Goal: Task Accomplishment & Management: Use online tool/utility

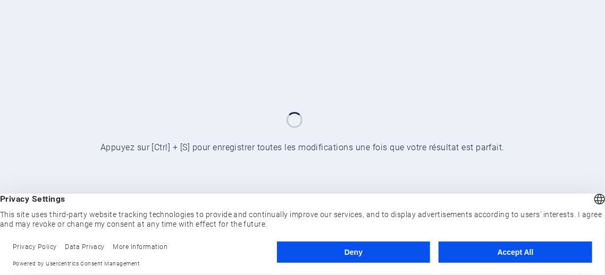
click at [363, 253] on button "Deny" at bounding box center [354, 252] width 154 height 21
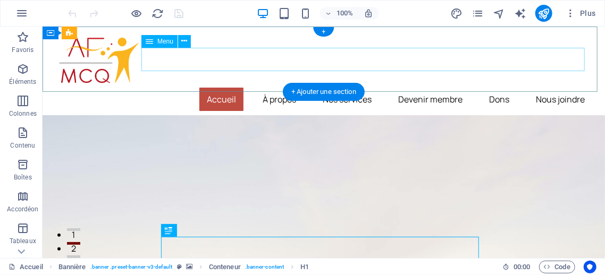
click at [479, 87] on nav "Accueil À propos Nos services [PERSON_NAME] membre Dons Nous joindre" at bounding box center [323, 98] width 537 height 23
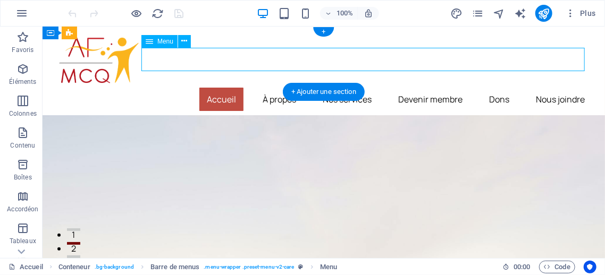
click at [486, 87] on nav "Accueil À propos Nos services [PERSON_NAME] membre Dons Nous joindre" at bounding box center [323, 98] width 537 height 23
click at [487, 87] on nav "Accueil À propos Nos services [PERSON_NAME] membre Dons Nous joindre" at bounding box center [323, 98] width 537 height 23
click at [488, 87] on nav "Accueil À propos Nos services [PERSON_NAME] membre Dons Nous joindre" at bounding box center [323, 98] width 537 height 23
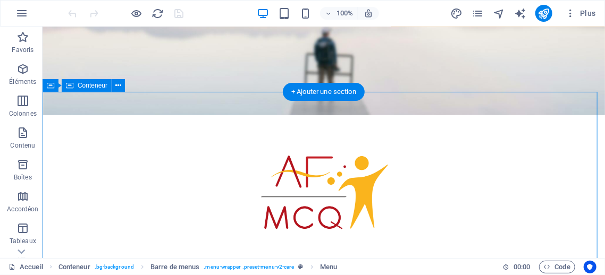
scroll to position [53, 0]
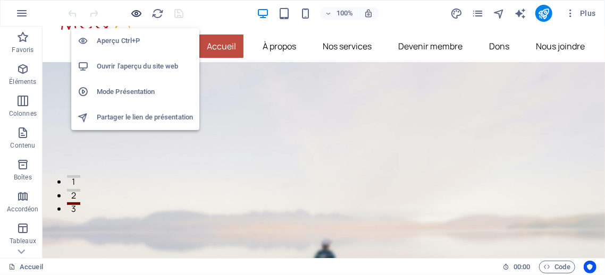
click at [135, 12] on icon "button" at bounding box center [137, 13] width 12 height 12
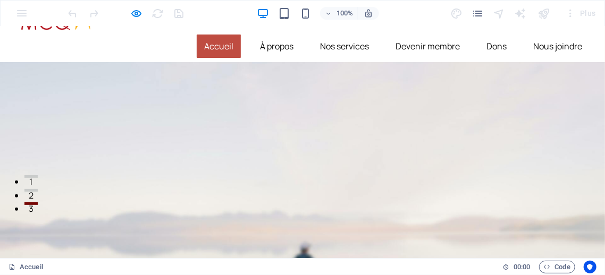
scroll to position [0, 0]
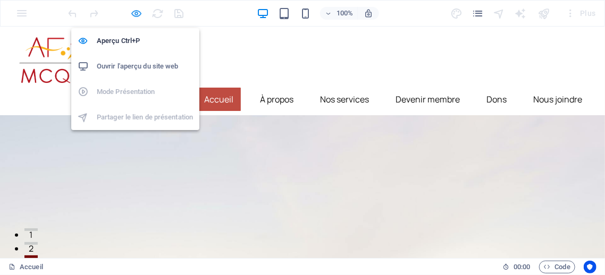
click at [136, 12] on icon "button" at bounding box center [137, 13] width 12 height 12
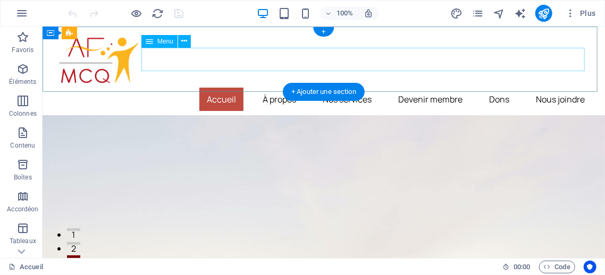
click at [492, 87] on nav "Accueil À propos Nos services [PERSON_NAME] membre Dons Nous joindre" at bounding box center [323, 98] width 537 height 23
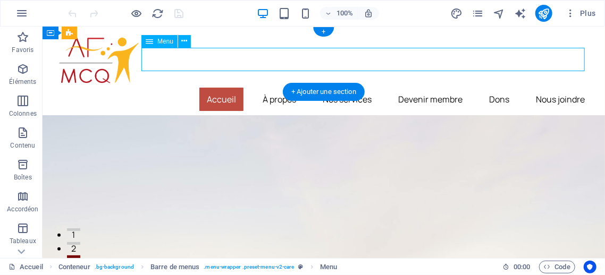
click at [491, 87] on nav "Accueil À propos Nos services [PERSON_NAME] membre Dons Nous joindre" at bounding box center [323, 98] width 537 height 23
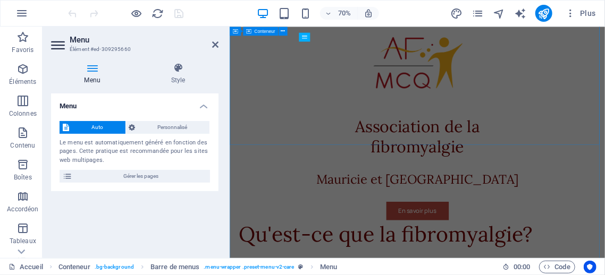
scroll to position [94, 0]
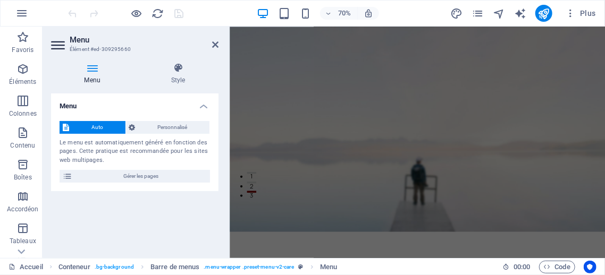
click at [93, 67] on icon at bounding box center [92, 68] width 82 height 11
click at [55, 46] on icon at bounding box center [59, 45] width 16 height 17
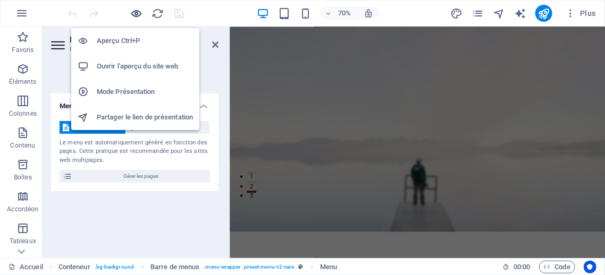
click at [136, 12] on icon "button" at bounding box center [137, 13] width 12 height 12
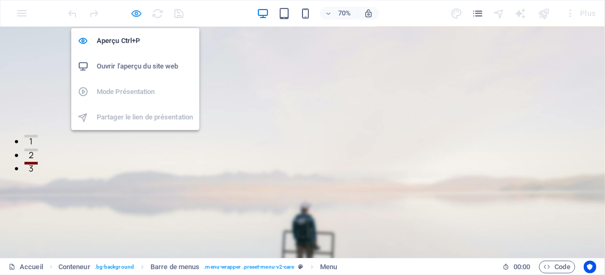
scroll to position [0, 0]
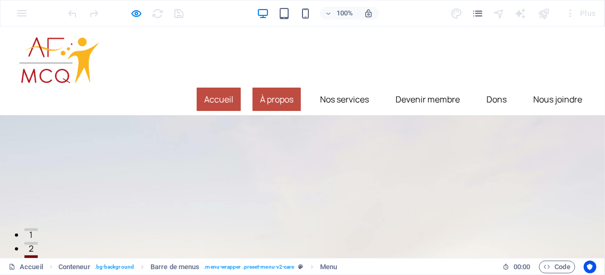
click at [258, 87] on link "À propos" at bounding box center [277, 98] width 48 height 23
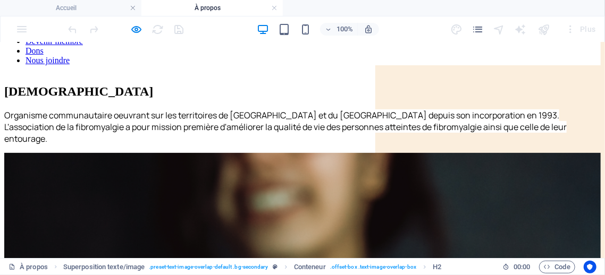
scroll to position [94, 0]
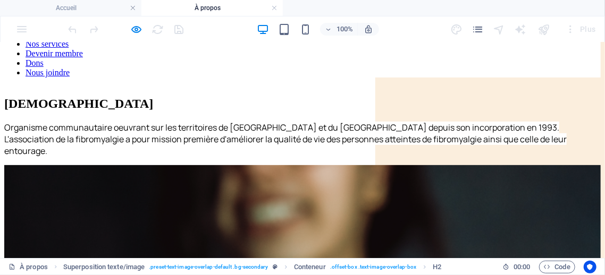
click at [230, 130] on div "Organisme communautaire oeuvrant sur les territoires de [GEOGRAPHIC_DATA] et du…" at bounding box center [302, 138] width 597 height 35
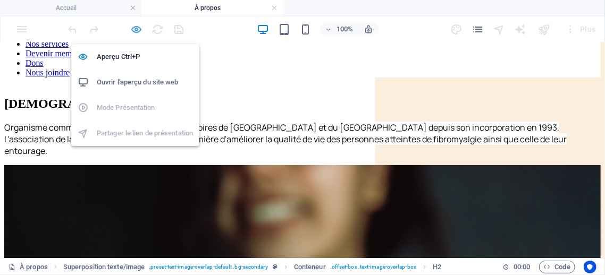
click at [136, 28] on icon "button" at bounding box center [137, 29] width 12 height 12
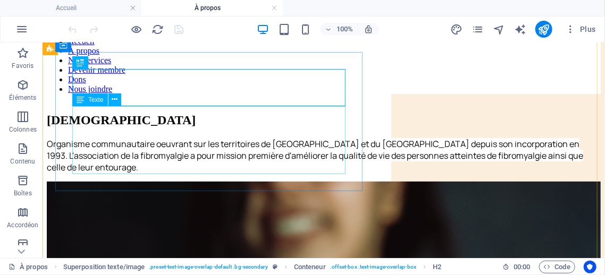
click at [238, 138] on div "Organisme communautaire oeuvrant sur les territoires de [GEOGRAPHIC_DATA] et du…" at bounding box center [323, 155] width 554 height 35
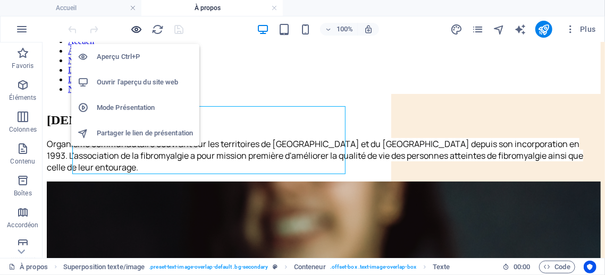
click at [135, 27] on icon "button" at bounding box center [137, 29] width 12 height 12
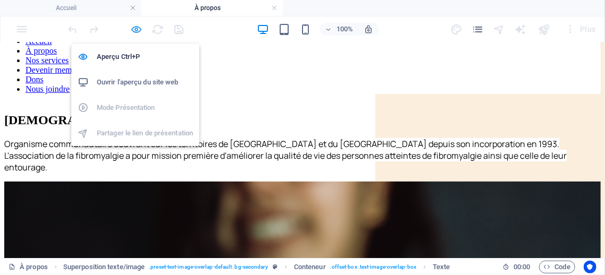
scroll to position [94, 0]
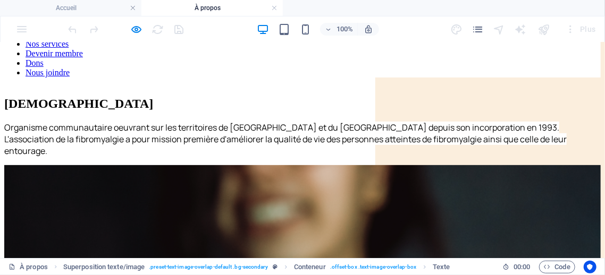
click at [44, 67] on link "Dons" at bounding box center [35, 62] width 18 height 9
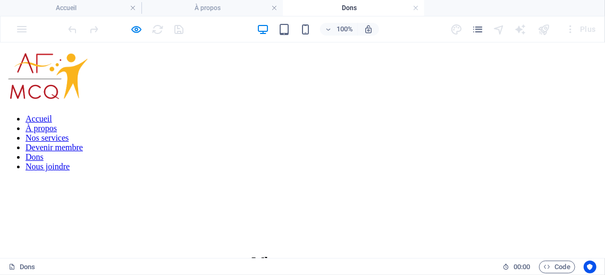
scroll to position [0, 0]
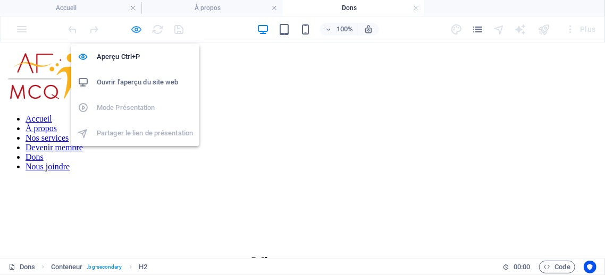
click at [139, 30] on icon "button" at bounding box center [137, 29] width 12 height 12
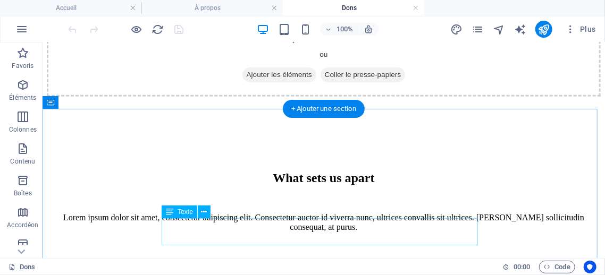
scroll to position [213, 0]
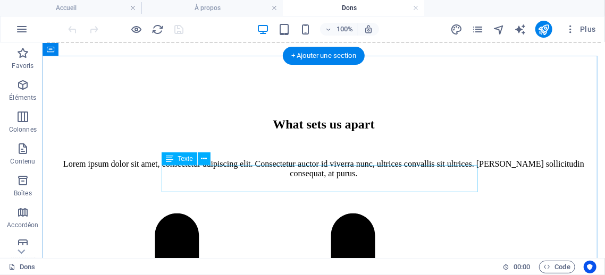
click at [399, 178] on div "Lorem ipsum dolor sit amet, consectetur adipiscing elit. Consectetur auctor id …" at bounding box center [323, 168] width 529 height 19
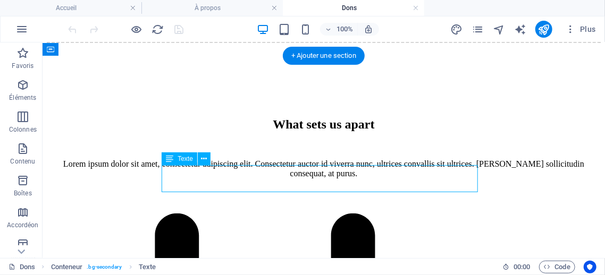
click at [389, 178] on div "Lorem ipsum dolor sit amet, consectetur adipiscing elit. Consectetur auctor id …" at bounding box center [323, 168] width 529 height 19
click at [475, 178] on div "Lorem ipsum dolor sit amet, consectetur adipiscing elit. Consectetur auctor id …" at bounding box center [323, 168] width 529 height 19
drag, startPoint x: 475, startPoint y: 185, endPoint x: 391, endPoint y: 248, distance: 104.9
click at [475, 178] on div "Lorem ipsum dolor sit amet, consectetur adipiscing elit. Consectetur auctor id …" at bounding box center [323, 168] width 529 height 19
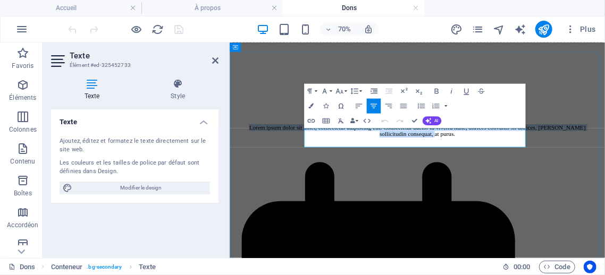
drag, startPoint x: 341, startPoint y: 174, endPoint x: 649, endPoint y: 187, distance: 308.2
click at [605, 178] on p "Lorem ipsum dolor sit amet, consectetur adipiscing elit. Consectetur auctor id …" at bounding box center [497, 168] width 503 height 19
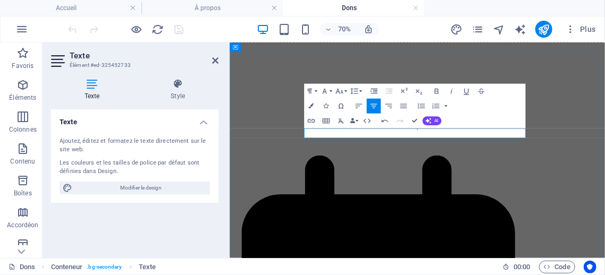
click at [518, 169] on p "." at bounding box center [497, 164] width 503 height 10
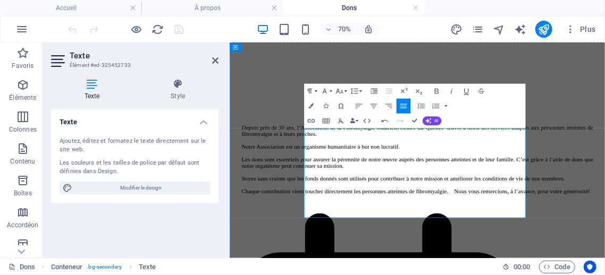
click at [479, 178] on p "Depuis près de 30 ans, l’Association de la Fibromyalgie Mauricie/Centre-du-Québ…" at bounding box center [497, 168] width 503 height 19
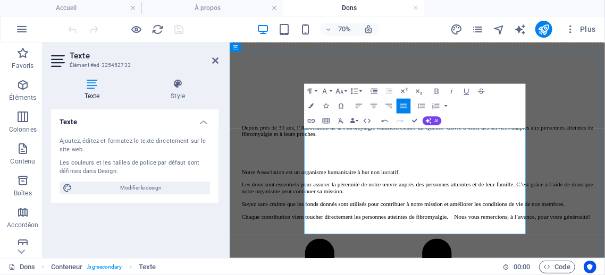
click at [597, 226] on p "Notre Association est un organisme humanitaire à but non lucratif." at bounding box center [497, 228] width 503 height 10
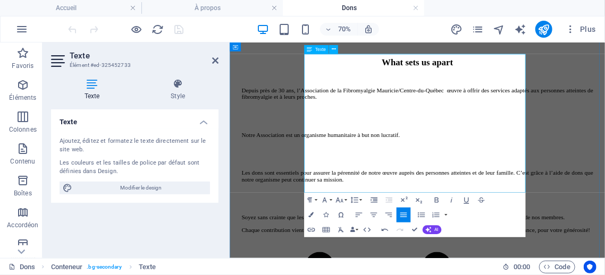
scroll to position [319, 0]
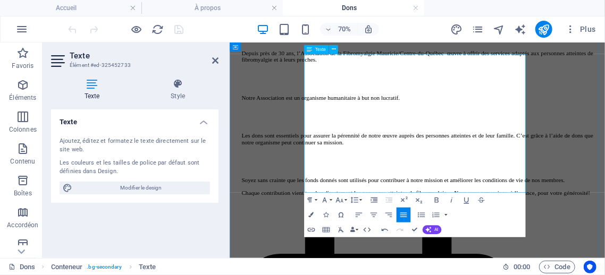
click at [570, 235] on p "Soyez sans crainte que les fonds donnés sont utilisés pour contribuer à notre m…" at bounding box center [497, 240] width 503 height 10
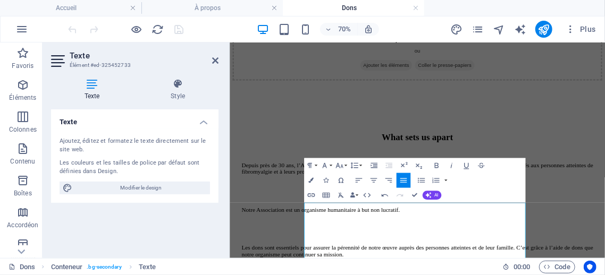
scroll to position [106, 0]
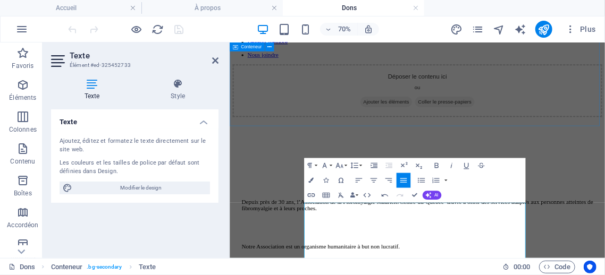
click at [347, 140] on div "Déposer le contenu ici ou Ajouter les éléments Coller le presse-papiers" at bounding box center [497, 111] width 528 height 76
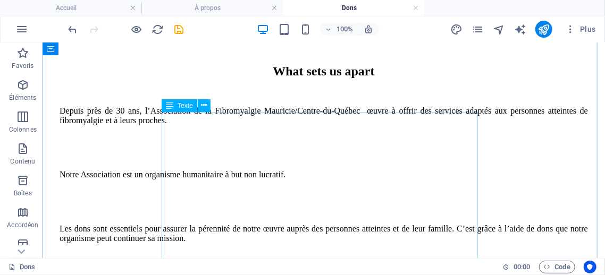
scroll to position [213, 0]
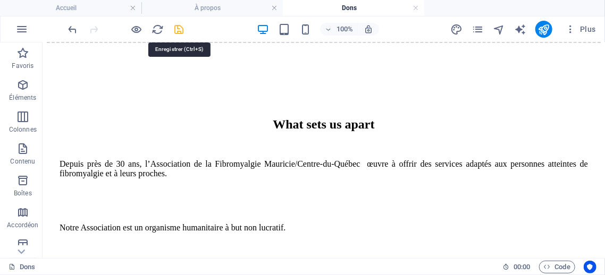
click at [180, 29] on icon "save" at bounding box center [179, 29] width 12 height 12
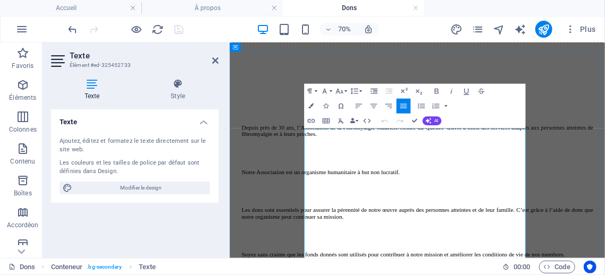
click at [341, 196] on p at bounding box center [497, 192] width 503 height 10
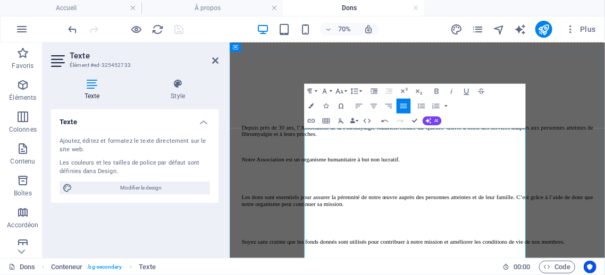
click at [355, 231] on p at bounding box center [497, 228] width 503 height 10
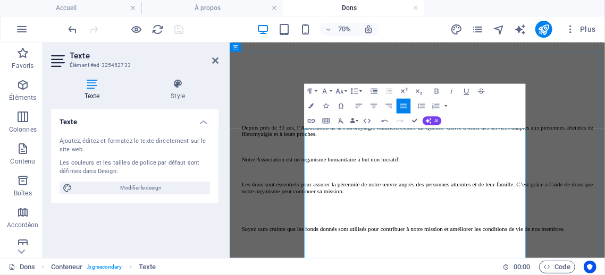
click at [351, 275] on div "Depuis près de 30 ans, l’Association de la Fibromyalgie Mauricie/Centre-du-Québ…" at bounding box center [497, 264] width 503 height 210
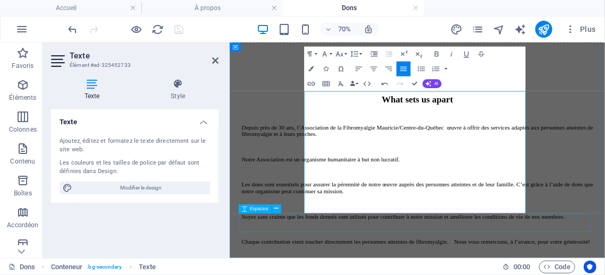
scroll to position [319, 0]
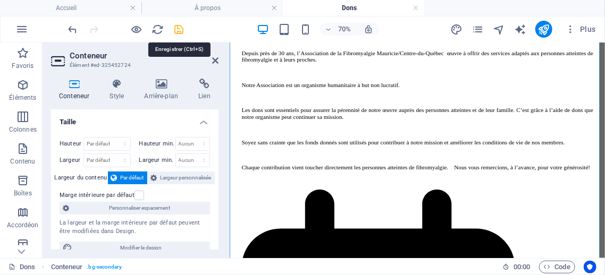
click at [178, 28] on icon "save" at bounding box center [179, 29] width 12 height 12
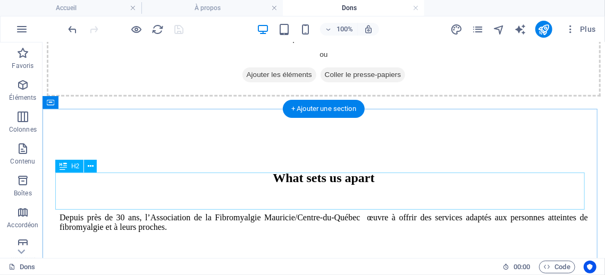
scroll to position [213, 0]
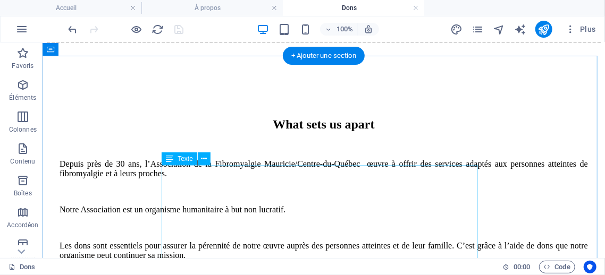
click at [271, 192] on div "Depuis près de 30 ans, l’Association de la Fibromyalgie Mauricie/Centre-du-Québ…" at bounding box center [323, 245] width 529 height 173
click at [272, 191] on div "Depuis près de 30 ans, l’Association de la Fibromyalgie Mauricie/Centre-du-Québ…" at bounding box center [323, 245] width 529 height 173
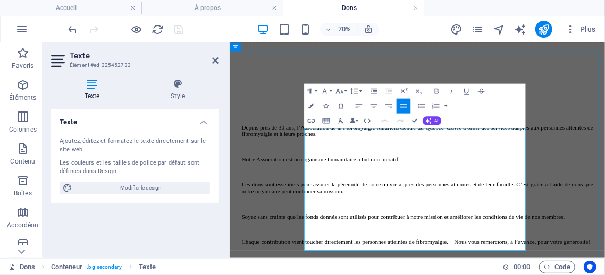
click at [445, 170] on p "Depuis près de 30 ans, l’Association de la Fibromyalgie Mauricie/Centre-du-Québ…" at bounding box center [497, 168] width 503 height 19
click at [365, 214] on p "Notre Association est un organisme humanitaire à but non lucratif." at bounding box center [497, 210] width 503 height 10
click at [441, 251] on p "Les dons sont essentiels pour assurer la pérennité de notre œuvre auprès des pe…" at bounding box center [497, 250] width 503 height 19
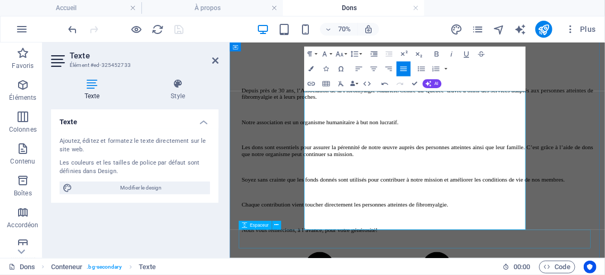
scroll to position [319, 0]
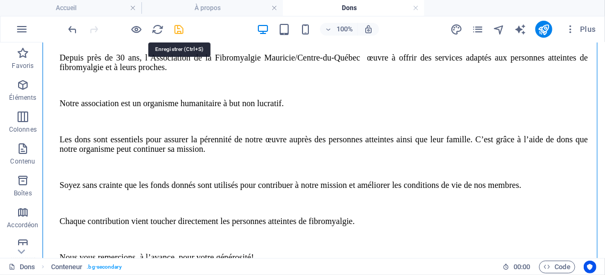
click at [179, 28] on icon "save" at bounding box center [179, 29] width 12 height 12
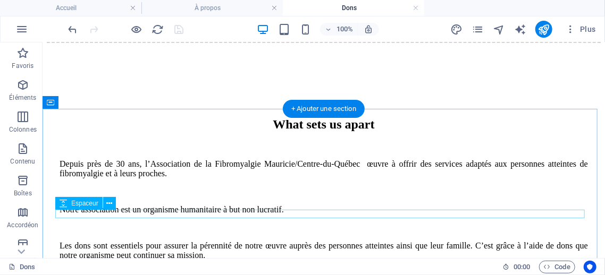
scroll to position [159, 0]
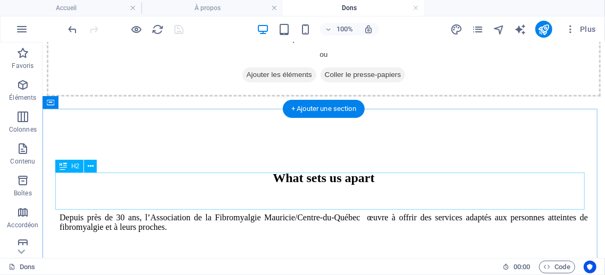
click at [344, 185] on div "What sets us apart" at bounding box center [323, 178] width 529 height 14
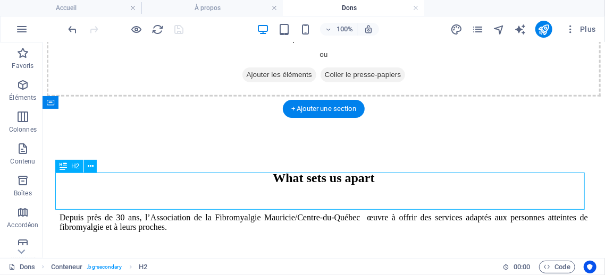
click at [345, 185] on div "What sets us apart" at bounding box center [323, 178] width 529 height 14
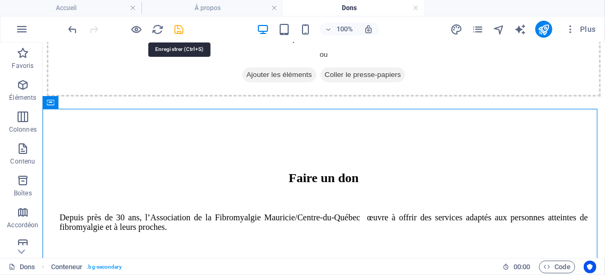
click at [181, 29] on icon "save" at bounding box center [179, 29] width 12 height 12
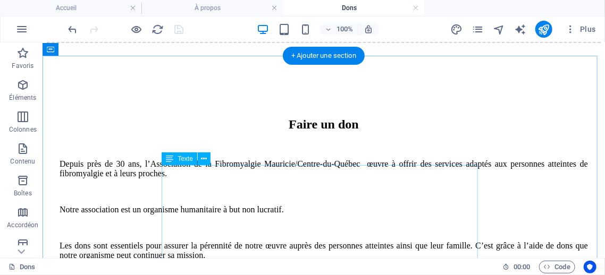
scroll to position [266, 0]
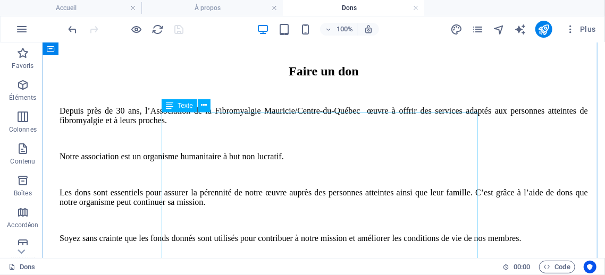
click at [285, 184] on div "Depuis près de 30 ans, l’Association de la Fibromyalgie Mauricie/Centre-du-Québ…" at bounding box center [323, 211] width 529 height 210
drag, startPoint x: 285, startPoint y: 184, endPoint x: 121, endPoint y: 245, distance: 174.7
click at [284, 184] on div "Depuis près de 30 ans, l’Association de la Fibromyalgie Mauricie/Centre-du-Québ…" at bounding box center [323, 211] width 529 height 210
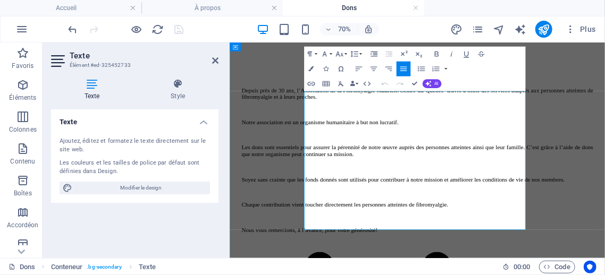
click at [398, 275] on p "Chaque contribution vient toucher directement les personnes atteintes de fibrom…" at bounding box center [497, 275] width 503 height 10
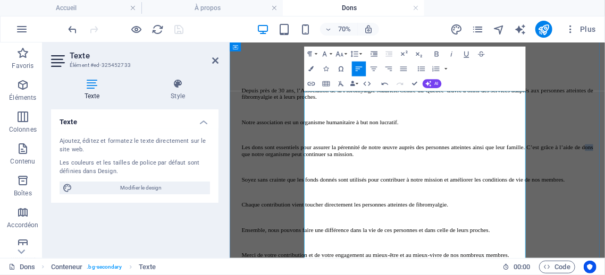
drag, startPoint x: 610, startPoint y: 200, endPoint x: 595, endPoint y: 203, distance: 15.8
click at [595, 203] on p "Les dons sont essentiels pour assurer la pérennité de notre œuvre auprès des pe…" at bounding box center [497, 197] width 503 height 19
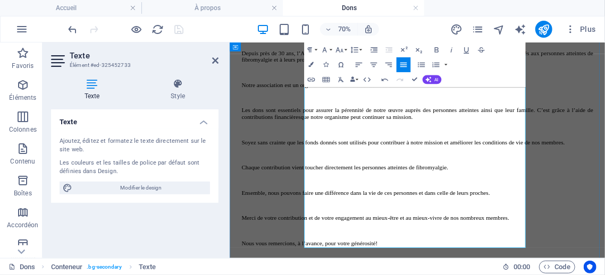
drag, startPoint x: 572, startPoint y: 328, endPoint x: 563, endPoint y: 325, distance: 9.8
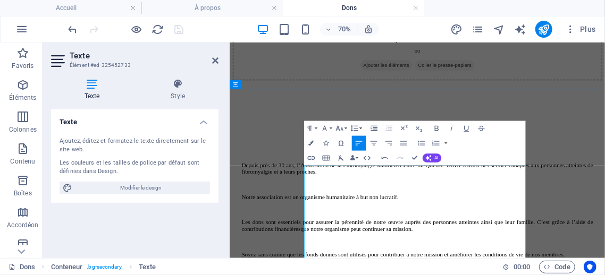
scroll to position [213, 0]
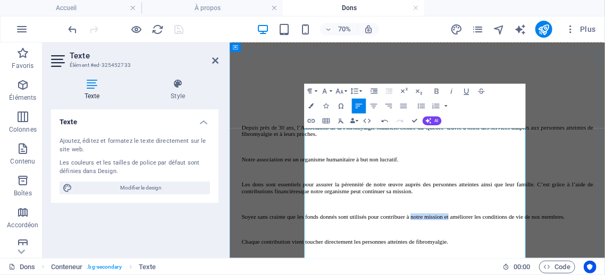
drag, startPoint x: 375, startPoint y: 300, endPoint x: 631, endPoint y: 285, distance: 256.3
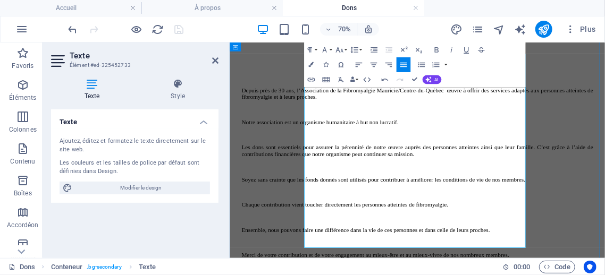
scroll to position [319, 0]
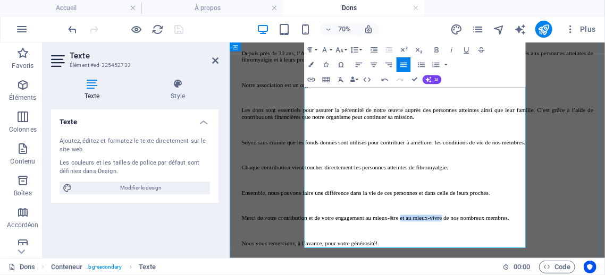
drag, startPoint x: 354, startPoint y: 305, endPoint x: 596, endPoint y: 288, distance: 242.6
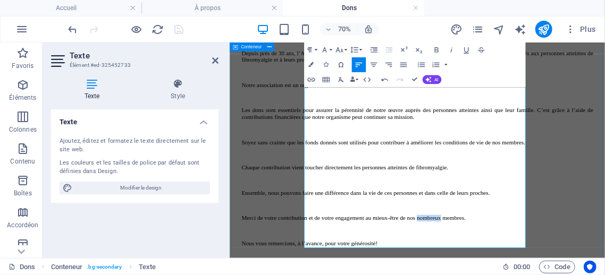
drag, startPoint x: 375, startPoint y: 307, endPoint x: 333, endPoint y: 309, distance: 42.1
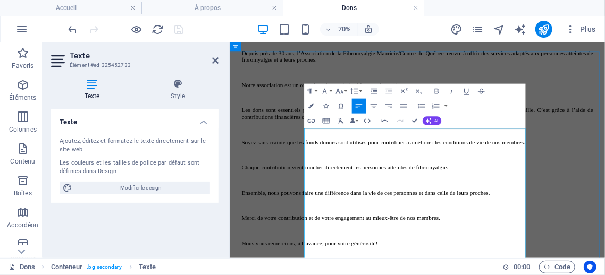
scroll to position [159, 0]
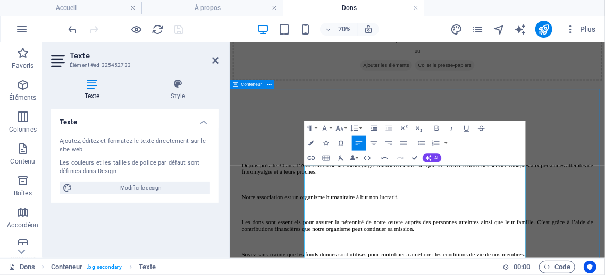
drag, startPoint x: 462, startPoint y: 120, endPoint x: 581, endPoint y: 95, distance: 122.2
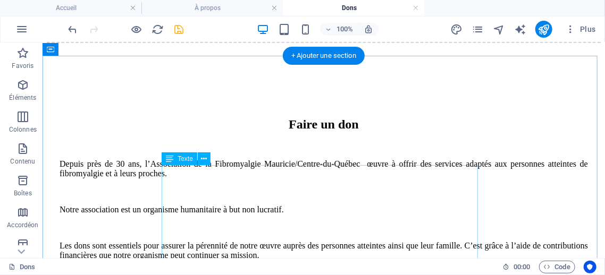
scroll to position [266, 0]
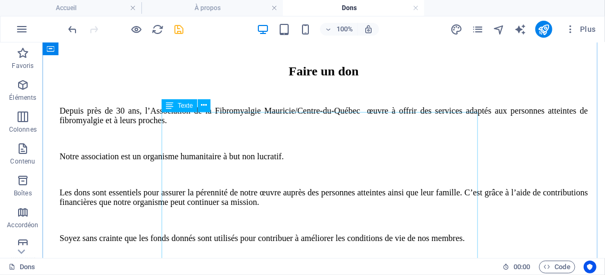
click at [379, 170] on div "Depuis près de 30 ans, l’Association de la Fibromyalgie Mauricie/Centre-du-Québ…" at bounding box center [323, 247] width 529 height 282
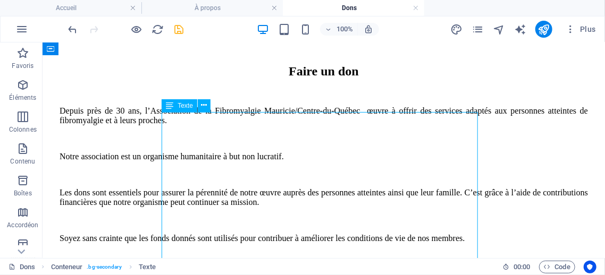
click at [380, 170] on div "Depuis près de 30 ans, l’Association de la Fibromyalgie Mauricie/Centre-du-Québ…" at bounding box center [323, 247] width 529 height 282
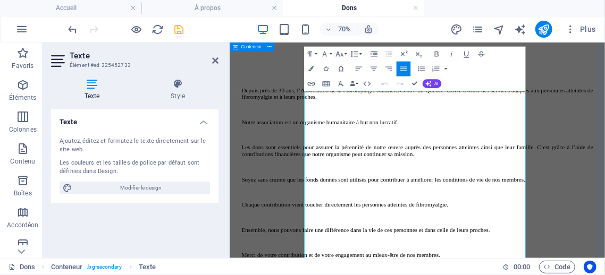
drag, startPoint x: 396, startPoint y: 284, endPoint x: 332, endPoint y: 272, distance: 64.9
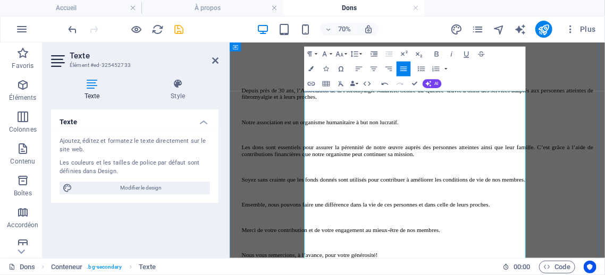
click at [339, 234] on p "Soyez sans crainte que les fonds donnés sont utilisés pour contribuer à amélior…" at bounding box center [497, 238] width 503 height 10
click at [337, 236] on p "Soyez sans crainte que les fonds donnés sont utilisés pour contribuer à amélior…" at bounding box center [497, 238] width 503 height 10
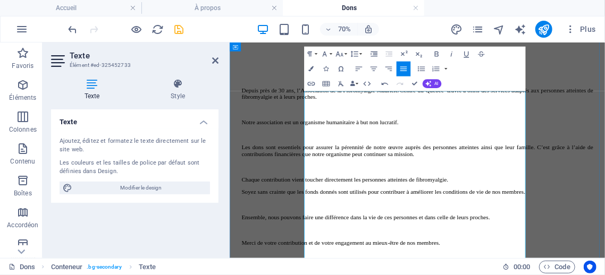
click at [340, 257] on p "Soyez sans crainte que les fonds donnés sont utilisés pour contribuer à amélior…" at bounding box center [497, 257] width 503 height 10
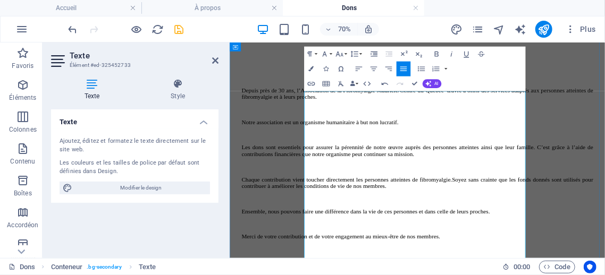
scroll to position [319, 0]
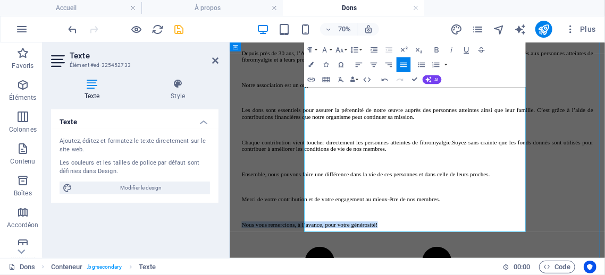
drag, startPoint x: 563, startPoint y: 306, endPoint x: 337, endPoint y: 312, distance: 226.7
click at [381, 272] on p "Merci de votre contribution et de votre engagement au mieux-être de nos membres." at bounding box center [497, 267] width 503 height 10
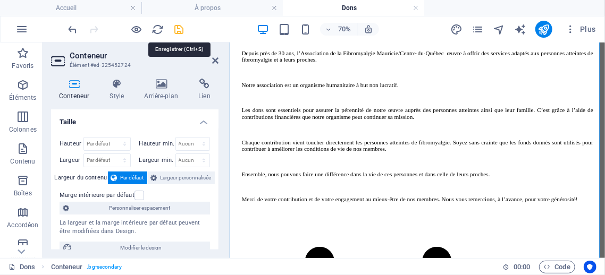
click at [178, 27] on icon "save" at bounding box center [179, 29] width 12 height 12
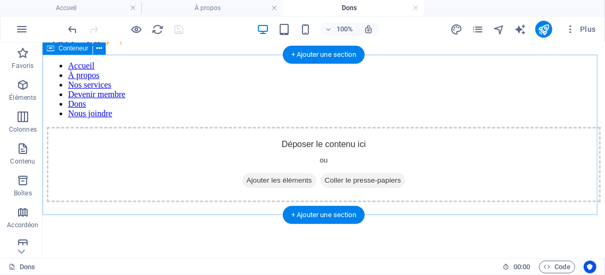
scroll to position [0, 0]
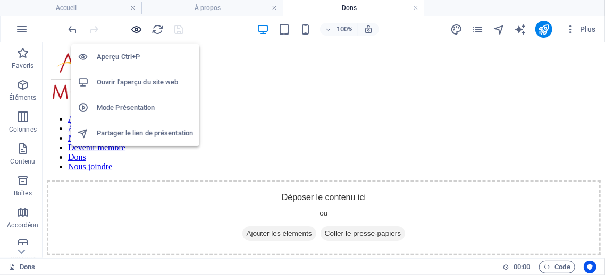
click at [135, 30] on icon "button" at bounding box center [137, 29] width 12 height 12
